Goal: Answer question/provide support: Share knowledge or assist other users

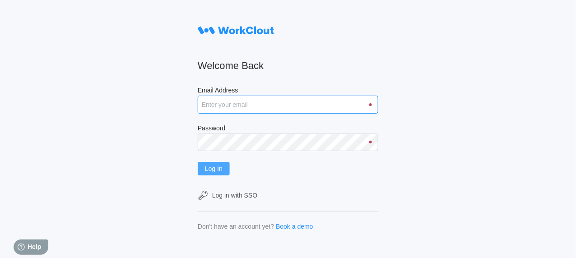
type input "[EMAIL_ADDRESS][DOMAIN_NAME]"
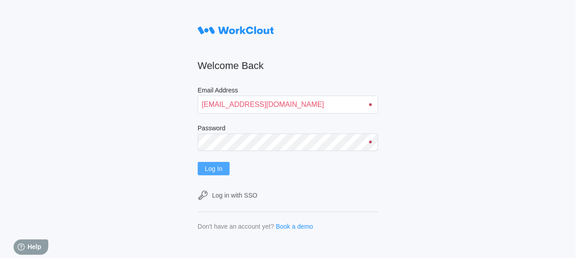
click at [223, 171] on span "Log In" at bounding box center [214, 169] width 18 height 6
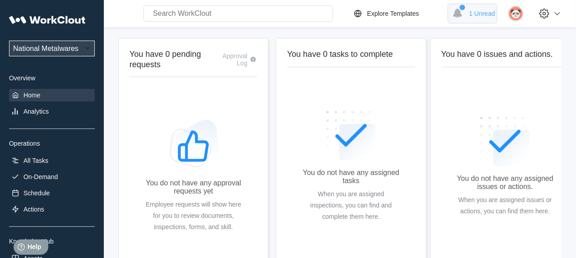
click at [488, 14] on span "1 Unread" at bounding box center [482, 13] width 26 height 7
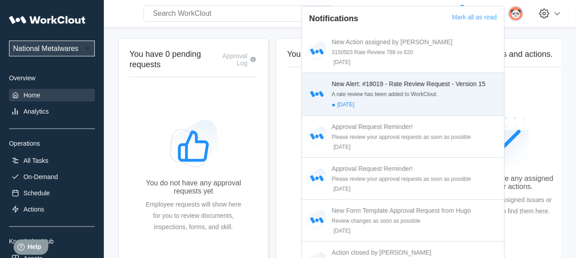
click at [420, 81] on div "New Alert: #18019 - Rate Review Request - Version 15" at bounding box center [416, 83] width 169 height 7
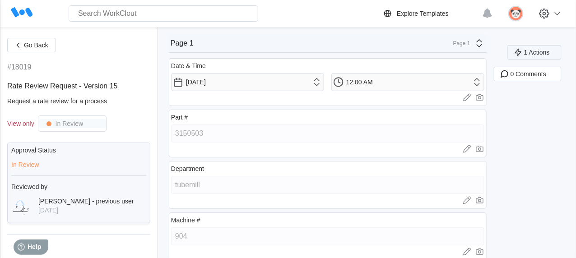
click at [542, 54] on span "1 Actions" at bounding box center [537, 52] width 26 height 6
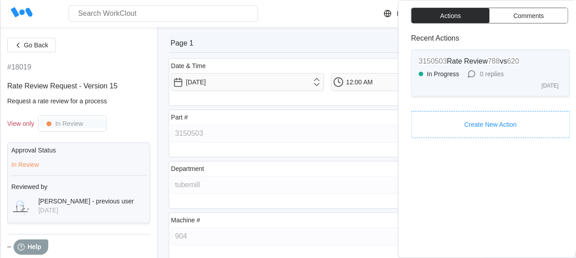
click at [430, 72] on div "In Progress" at bounding box center [443, 73] width 33 height 7
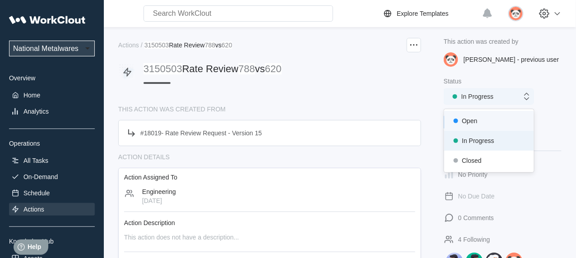
click at [528, 100] on icon at bounding box center [527, 96] width 5 height 7
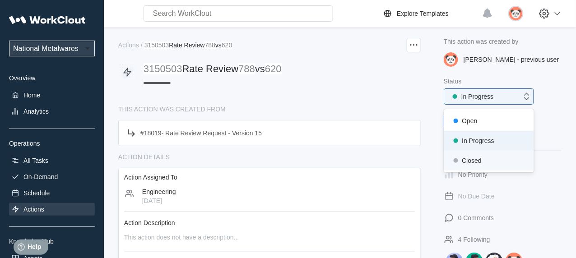
click at [469, 158] on div "Closed" at bounding box center [489, 160] width 79 height 13
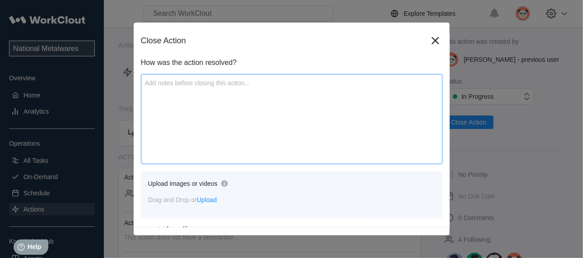
click at [150, 86] on textarea at bounding box center [292, 119] width 302 height 90
type textarea "p"
type textarea "x"
type textarea "pO"
type textarea "x"
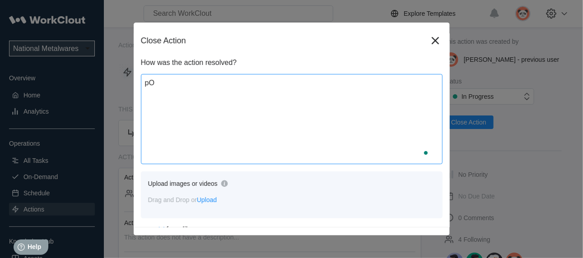
type textarea "pOW"
type textarea "x"
type textarea "pOWE"
type textarea "x"
type textarea "pOWER"
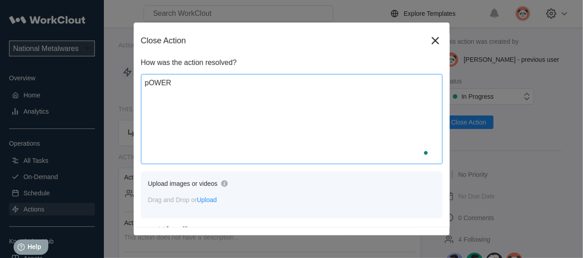
type textarea "x"
type textarea "pOWER"
type textarea "x"
type textarea "pOWER L"
type textarea "x"
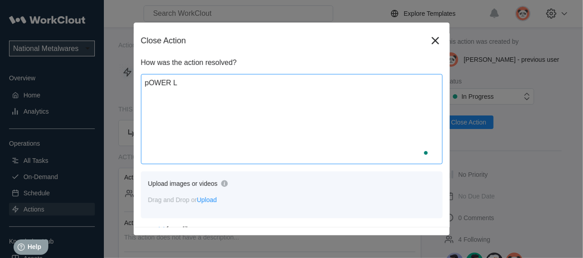
type textarea "pOWER LI"
type textarea "x"
type textarea "pOWER LIN"
type textarea "x"
type textarea "pOWER LINK"
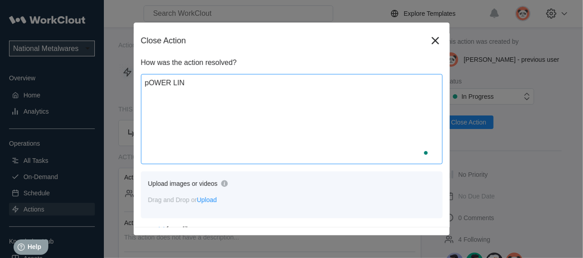
type textarea "x"
type textarea "pOWER LIN"
type textarea "x"
type textarea "pOWER LI"
type textarea "x"
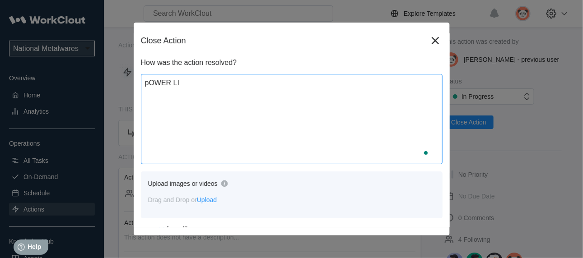
type textarea "pOWER L"
type textarea "x"
type textarea "pOWER"
type textarea "x"
type textarea "pOWER"
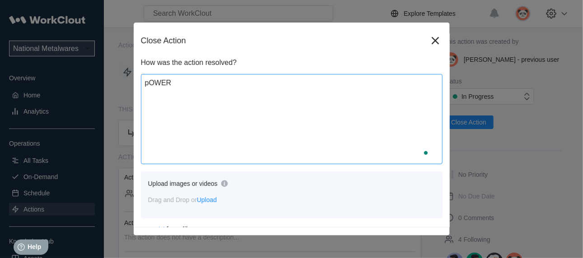
type textarea "x"
type textarea "pOWE"
type textarea "x"
type textarea "pOW"
type textarea "x"
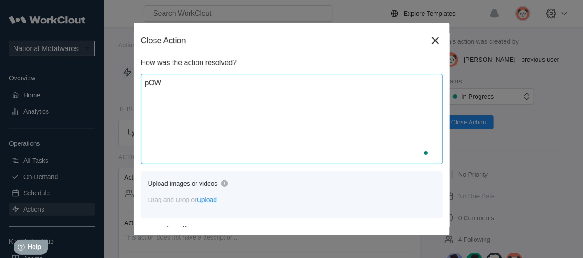
type textarea "pO"
type textarea "x"
type textarea "p"
type textarea "x"
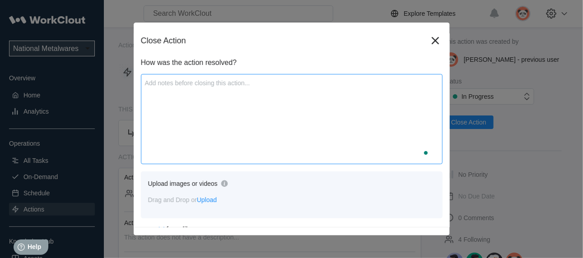
type textarea "P"
type textarea "x"
type textarea "PO"
type textarea "x"
type textarea "POW"
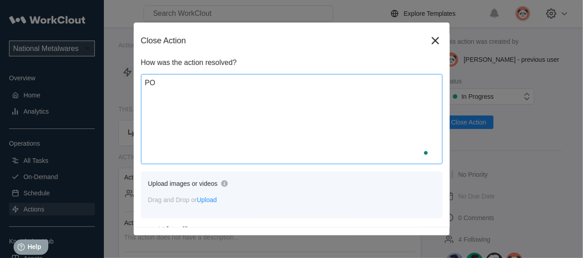
type textarea "x"
type textarea "POWE"
type textarea "x"
type textarea "POWER"
type textarea "x"
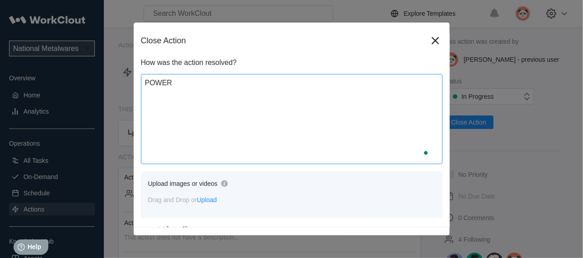
type textarea "POWER"
type textarea "x"
type textarea "POWER L"
type textarea "x"
type textarea "POWER LI"
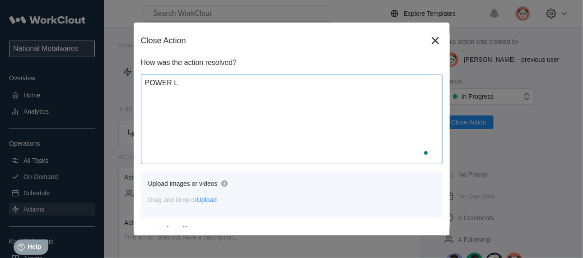
type textarea "x"
type textarea "POWER LIN"
type textarea "x"
type textarea "POWER LINK"
type textarea "x"
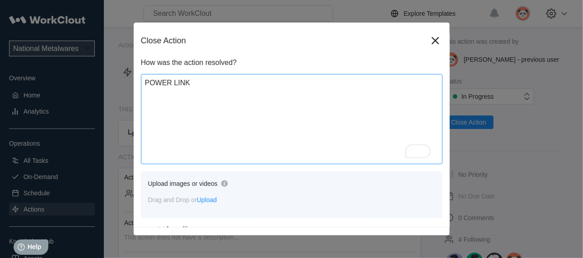
type textarea "POWER LINK"
type textarea "x"
type textarea "RPOWER LINK"
type textarea "x"
type textarea "RAPOWER LINK"
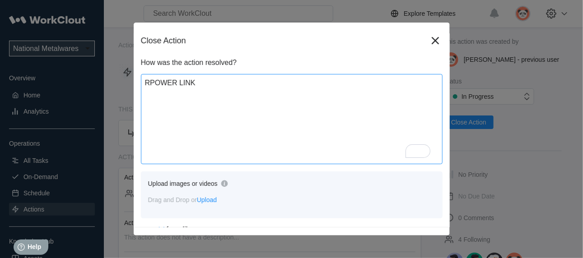
type textarea "x"
type textarea "RATPOWER LINK"
type textarea "x"
type textarea "RATEPOWER LINK"
type textarea "x"
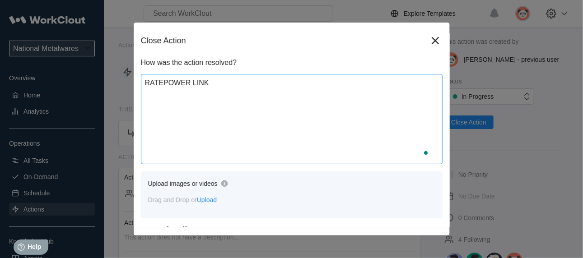
type textarea "RATE POWER LINK"
type textarea "x"
type textarea "RATE IPOWER LINK"
type textarea "x"
type textarea "RATE INPOWER LINK"
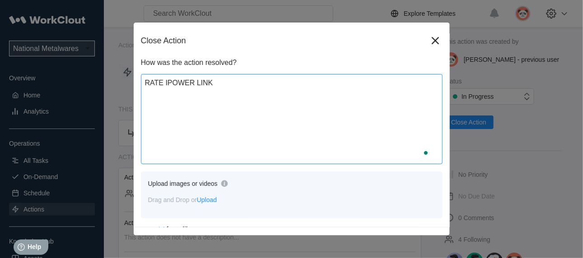
type textarea "x"
type textarea "RATE IN POWER LINK"
type textarea "x"
type textarea "RATE IN POWER LINK"
type textarea "x"
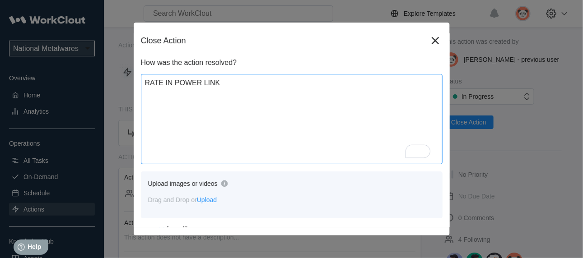
type textarea "RATE IN POWER LINK C"
type textarea "x"
type textarea "RATE IN POWER LINK CH"
type textarea "x"
type textarea "RATE IN POWER LINK CHA"
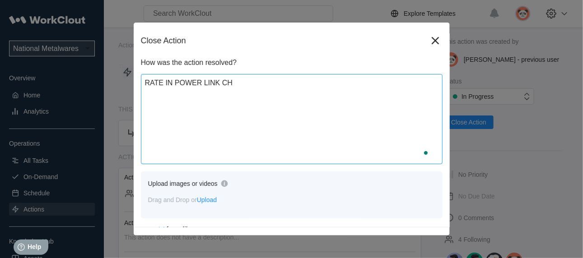
type textarea "x"
type textarea "RATE IN POWER LINK CHAN"
type textarea "x"
type textarea "RATE IN POWER LINK CHANG"
type textarea "x"
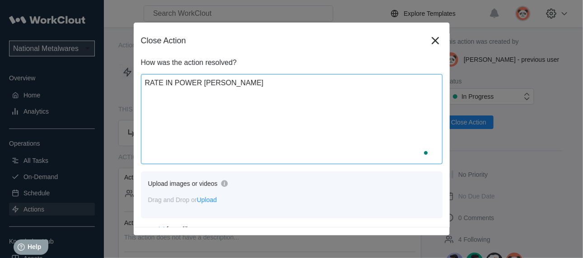
type textarea "RATE IN POWER LINK CHANGE"
type textarea "x"
type textarea "RATE IN POWER LINK CHANGED"
type textarea "x"
click at [308, 99] on textarea "RATE IN POWER LINK CHANGED" at bounding box center [292, 119] width 302 height 90
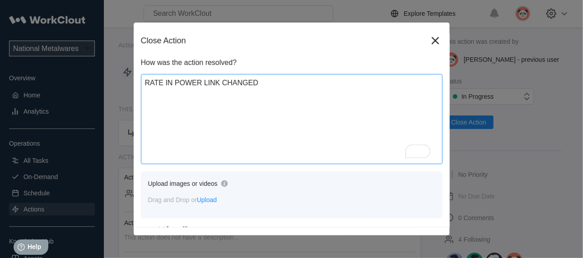
type textarea "RATE IN POWER LINK CHANGED"
type textarea "x"
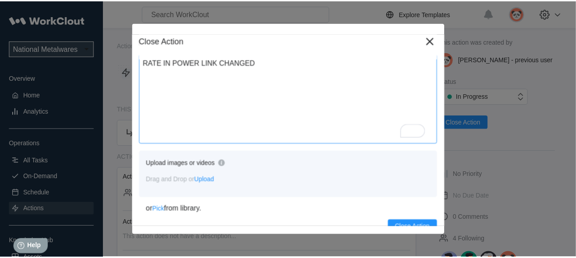
scroll to position [28, 0]
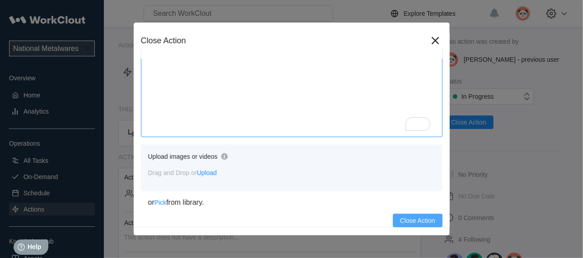
type textarea "RATE IN POWER LINK CHANGED"
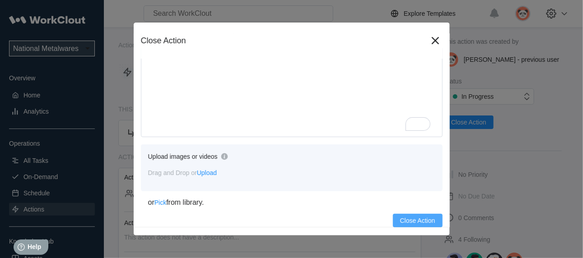
click at [419, 221] on span "Close Action" at bounding box center [417, 221] width 35 height 6
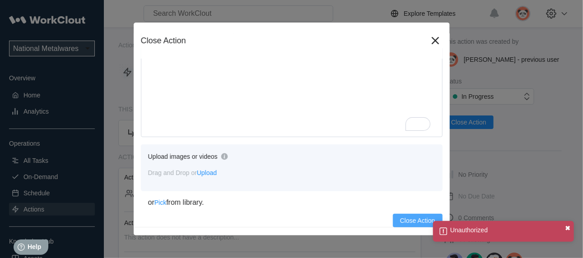
click at [570, 228] on button "✖" at bounding box center [567, 228] width 5 height 7
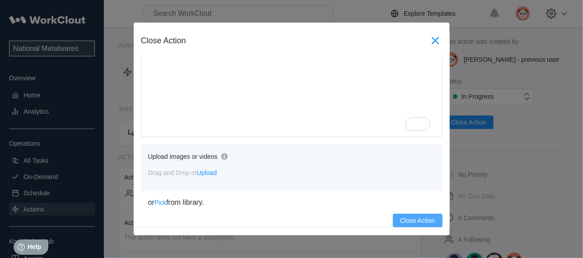
click at [431, 42] on icon at bounding box center [434, 40] width 7 height 7
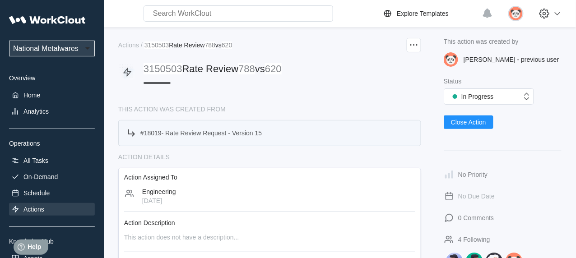
click at [210, 136] on span "Rate Review Request - Version 15" at bounding box center [213, 133] width 97 height 7
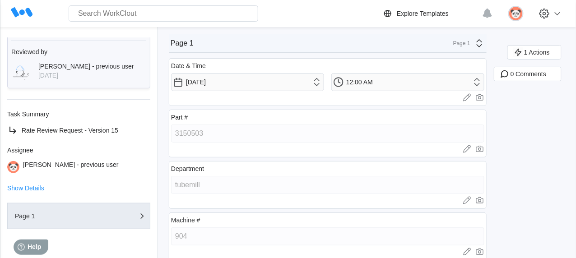
scroll to position [149, 0]
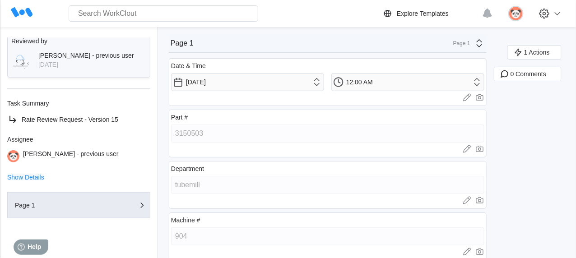
click at [39, 177] on span "Show Details" at bounding box center [25, 177] width 37 height 6
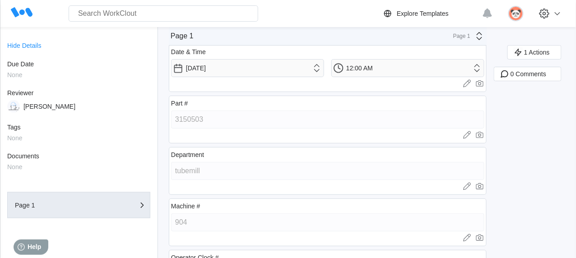
scroll to position [0, 0]
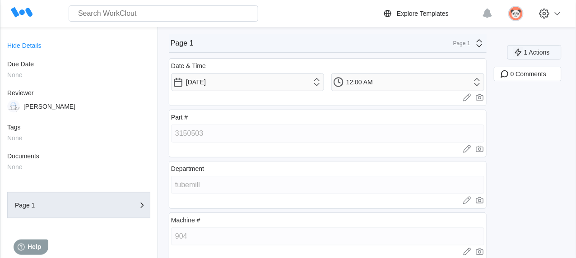
click at [549, 54] on span "1 Actions" at bounding box center [537, 52] width 26 height 6
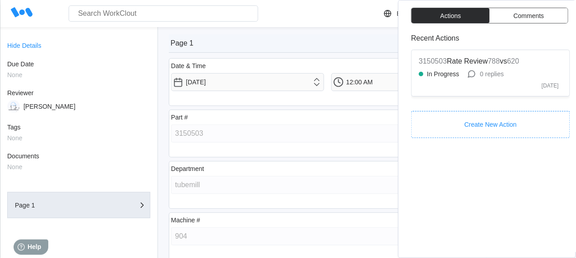
click at [527, 16] on span "Comments" at bounding box center [529, 16] width 31 height 6
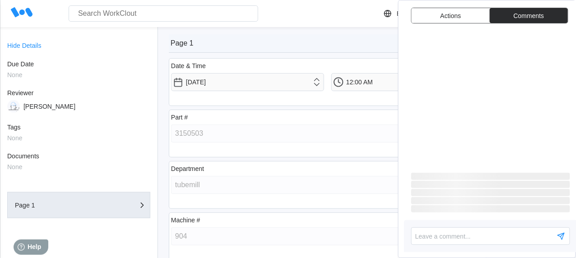
type textarea "x"
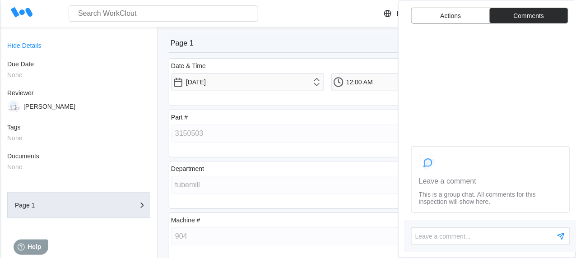
click at [447, 180] on div "Leave a comment" at bounding box center [447, 181] width 57 height 8
click at [430, 238] on textarea "To enrich screen reader interactions, please activate Accessibility in Grammarl…" at bounding box center [490, 237] width 159 height 18
type textarea "R"
type textarea "x"
type textarea "RA"
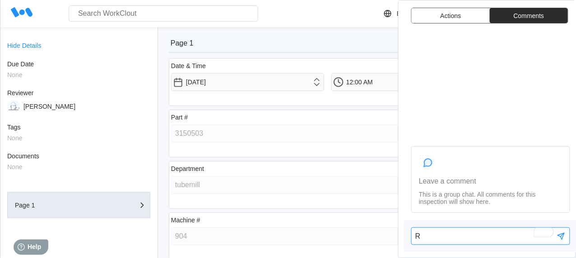
type textarea "x"
type textarea "RAT"
type textarea "x"
type textarea "RATE"
type textarea "x"
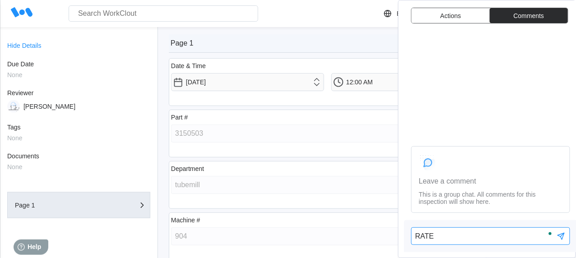
type textarea "RATE"
type textarea "x"
type textarea "RATE U"
type textarea "x"
type textarea "RATE UP"
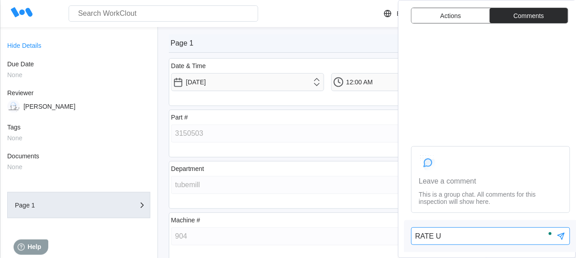
type textarea "x"
type textarea "RATE UPD"
type textarea "x"
type textarea "RATE UPDA"
type textarea "x"
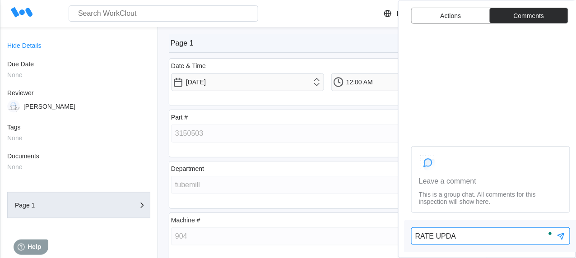
type textarea "RATE UPDAT"
type textarea "x"
type textarea "RATE UPDATE"
type textarea "x"
type textarea "RATE UPDATED"
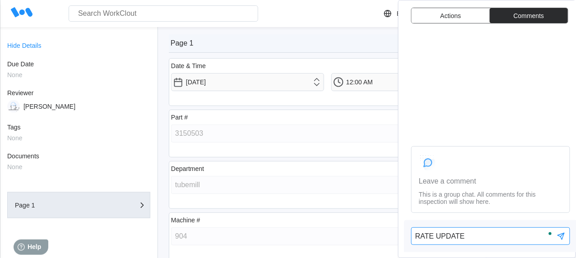
type textarea "x"
type textarea "RATE UPDATED,"
type textarea "x"
type textarea "RATE UPDATED,"
type textarea "x"
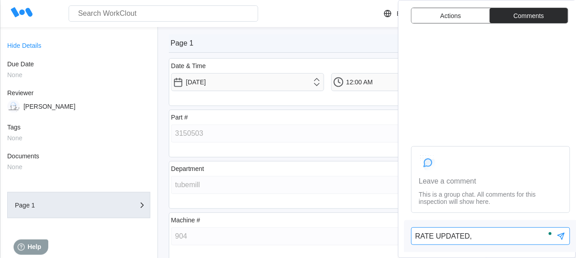
type textarea "RATE UPDATED, 7"
type textarea "x"
type textarea "RATE UPDATED, 7/"
type textarea "x"
type textarea "RATE UPDATED, 7/1"
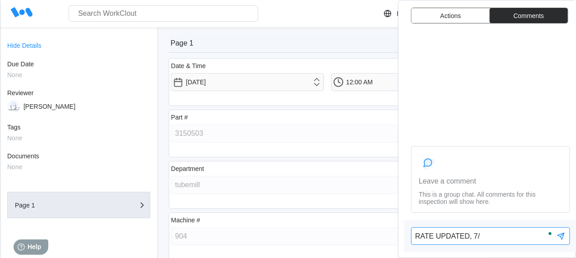
type textarea "x"
type textarea "RATE UPDATED, 7/15"
type textarea "x"
type textarea "RATE UPDATED, 7/15/"
type textarea "x"
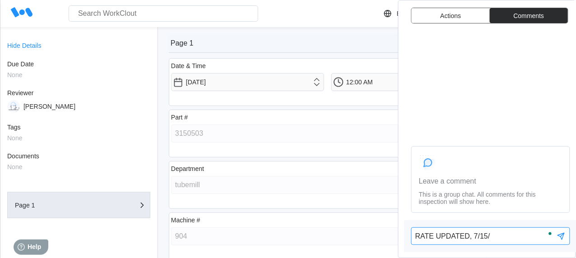
type textarea "RATE UPDATED, 7/15/2"
type textarea "x"
type textarea "RATE UPDATED, 7/15/25"
type textarea "x"
type textarea "RATE UPDATED, 7/15/25"
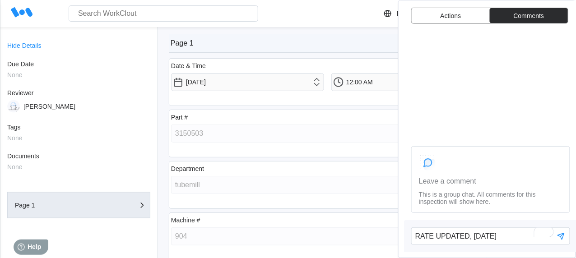
click at [563, 238] on icon at bounding box center [561, 236] width 7 height 7
type textarea "x"
